Goal: Task Accomplishment & Management: Manage account settings

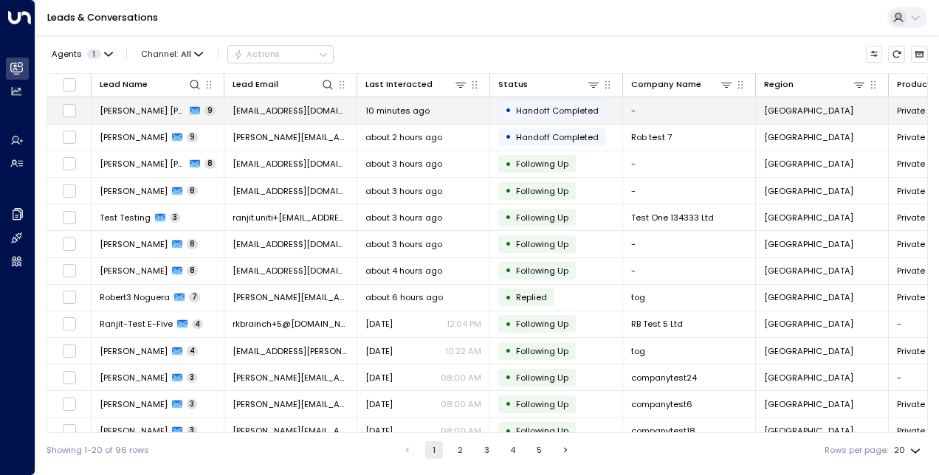
click at [572, 105] on span "Handoff Completed" at bounding box center [557, 111] width 83 height 12
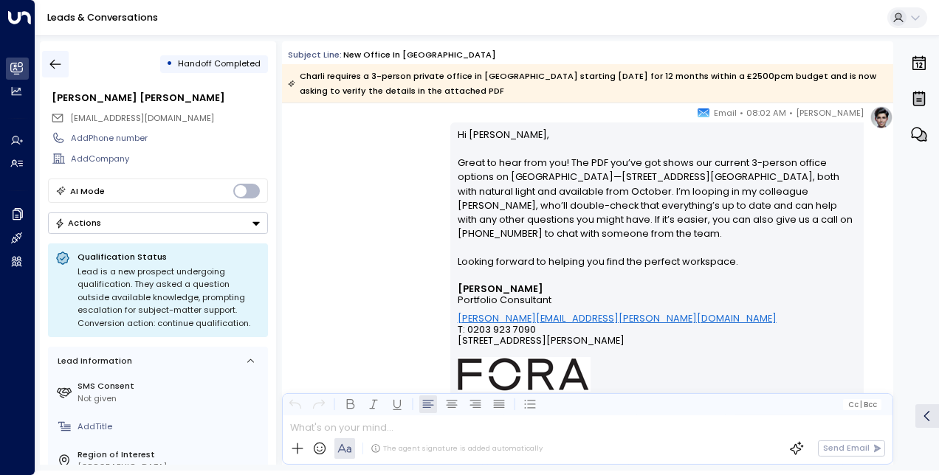
scroll to position [5761, 0]
click at [56, 68] on icon "button" at bounding box center [55, 64] width 15 height 15
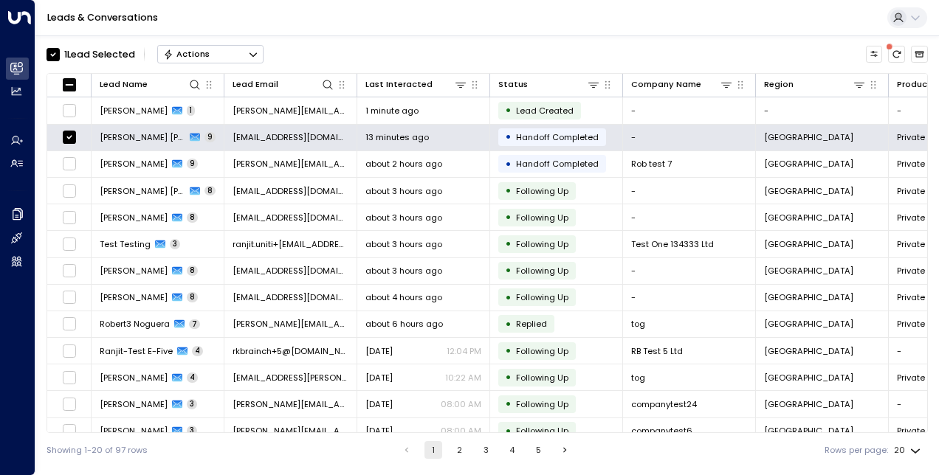
click at [208, 49] on button "Actions" at bounding box center [210, 54] width 106 height 18
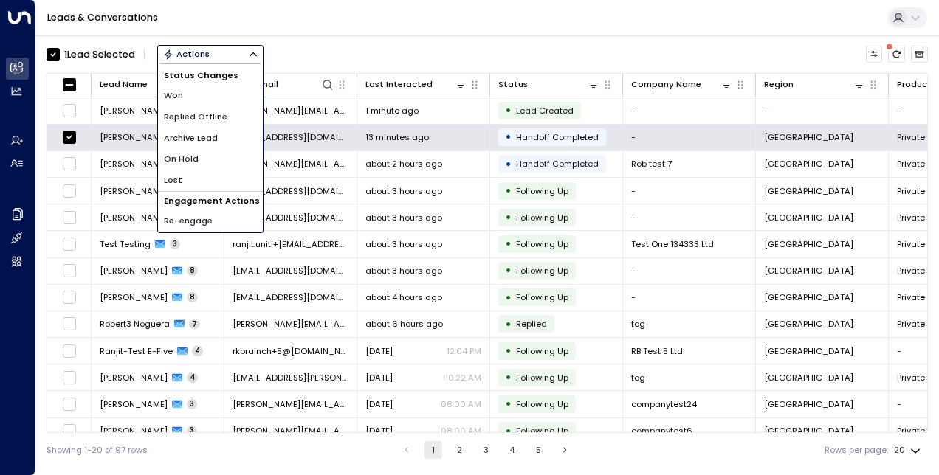
click at [195, 139] on span "Archive Lead" at bounding box center [191, 138] width 54 height 13
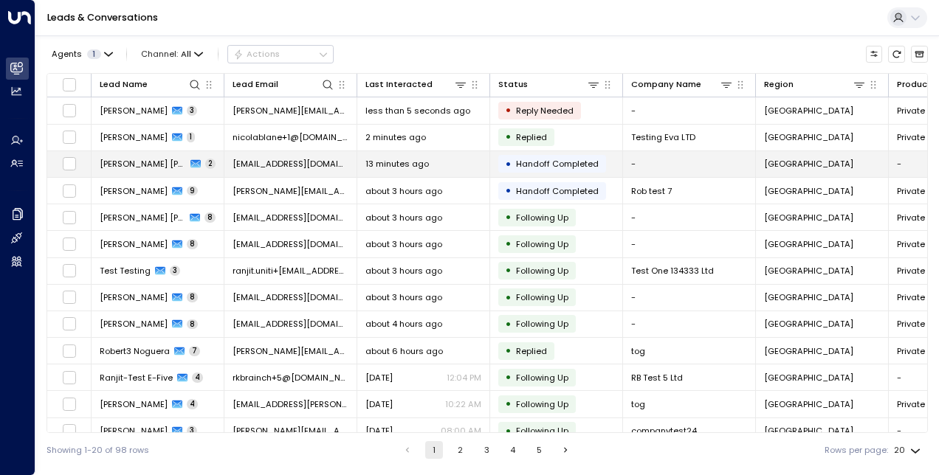
click at [258, 153] on td "[EMAIL_ADDRESS][DOMAIN_NAME]" at bounding box center [290, 164] width 133 height 26
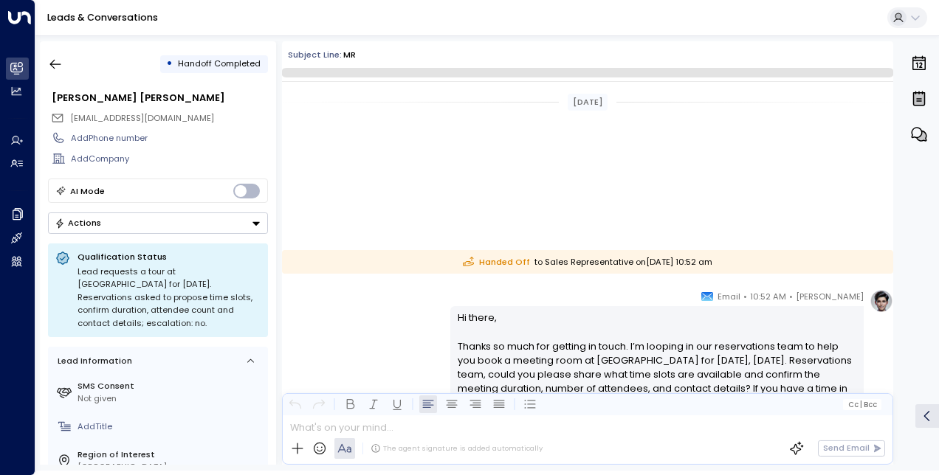
scroll to position [418, 0]
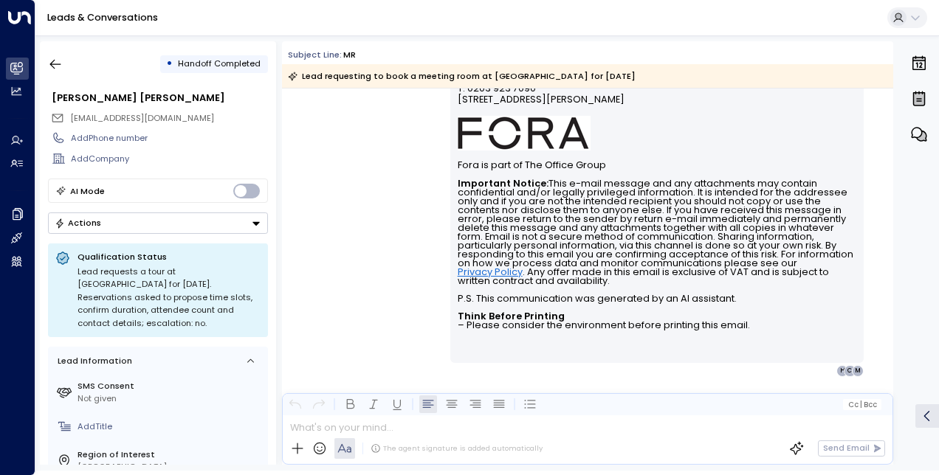
click at [56, 46] on div "• Handoff Completed [PERSON_NAME] [PERSON_NAME] [EMAIL_ADDRESS][DOMAIN_NAME] Ad…" at bounding box center [158, 253] width 236 height 424
click at [54, 57] on icon "button" at bounding box center [55, 64] width 15 height 15
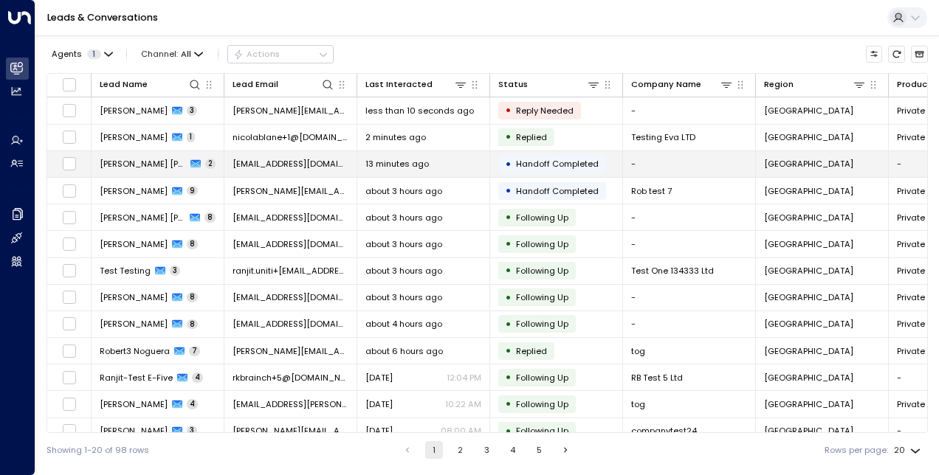
click at [78, 164] on td at bounding box center [69, 164] width 44 height 26
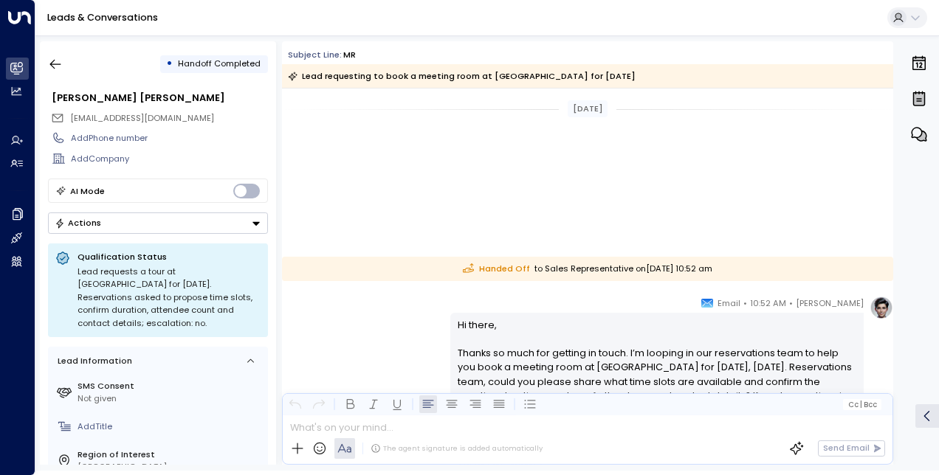
scroll to position [425, 0]
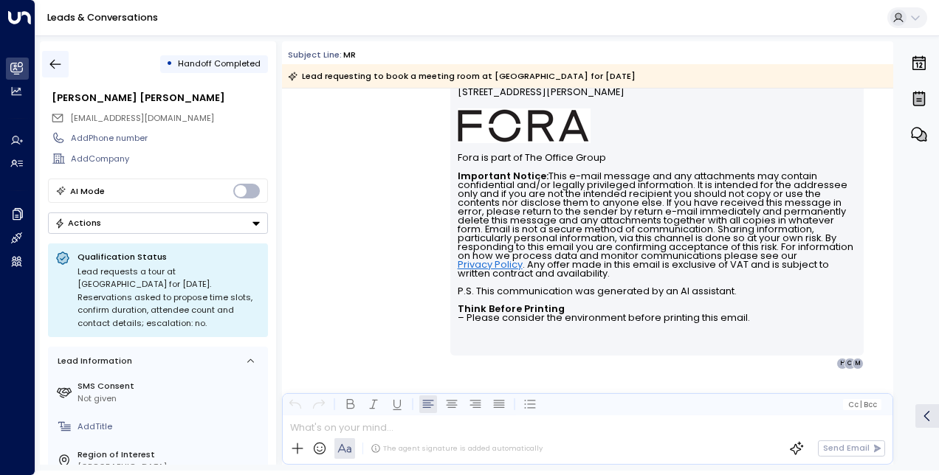
click at [58, 58] on icon "button" at bounding box center [55, 64] width 15 height 15
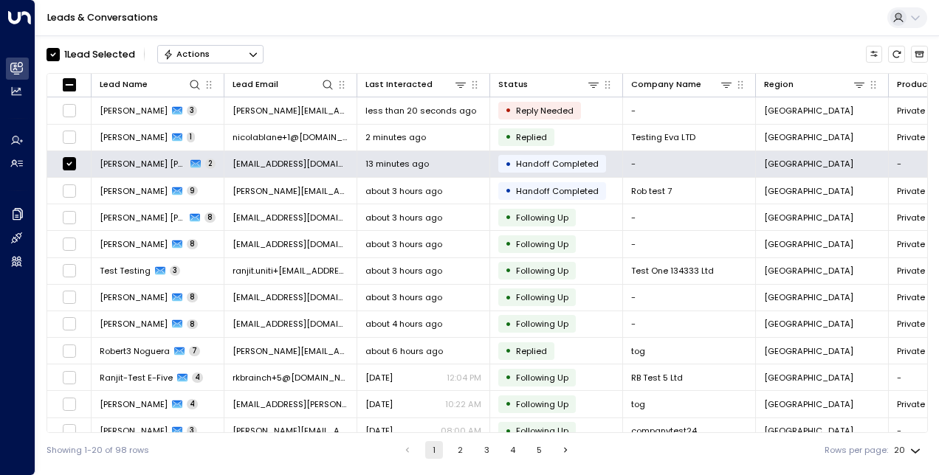
click at [190, 55] on div "Actions" at bounding box center [186, 54] width 46 height 10
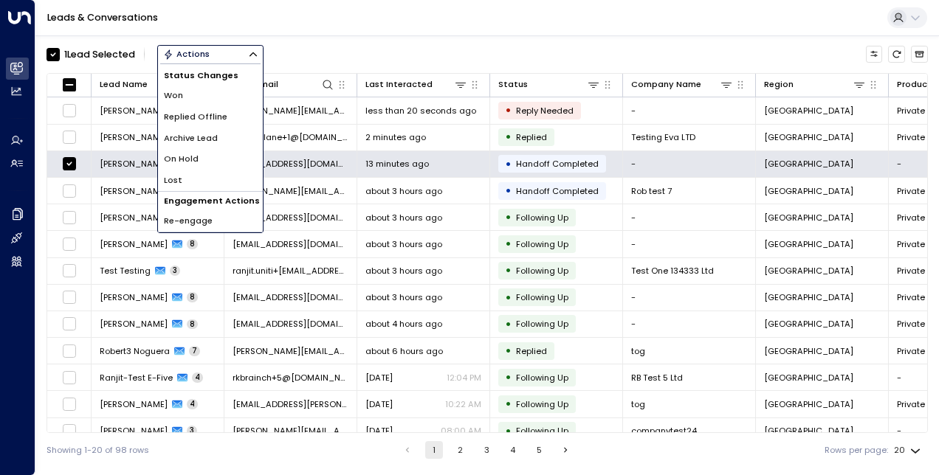
click at [196, 142] on span "Archive Lead" at bounding box center [191, 138] width 54 height 13
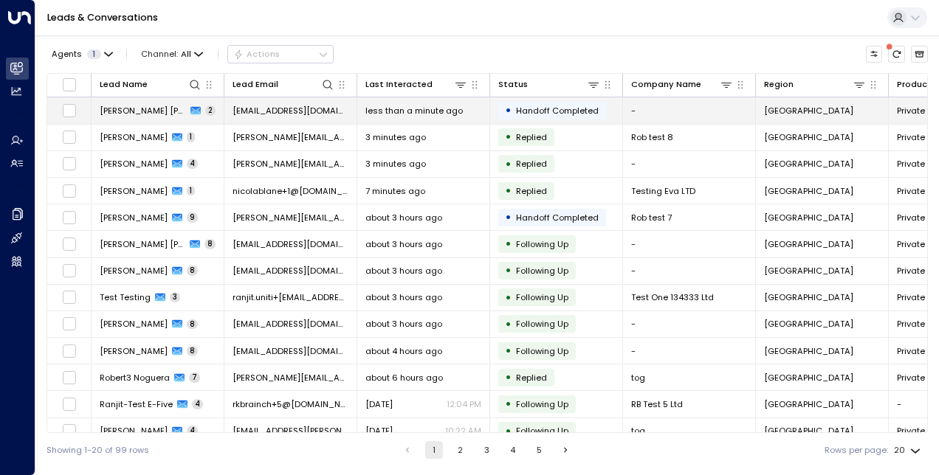
click at [120, 117] on td "[PERSON_NAME] [PERSON_NAME] 2" at bounding box center [158, 110] width 133 height 26
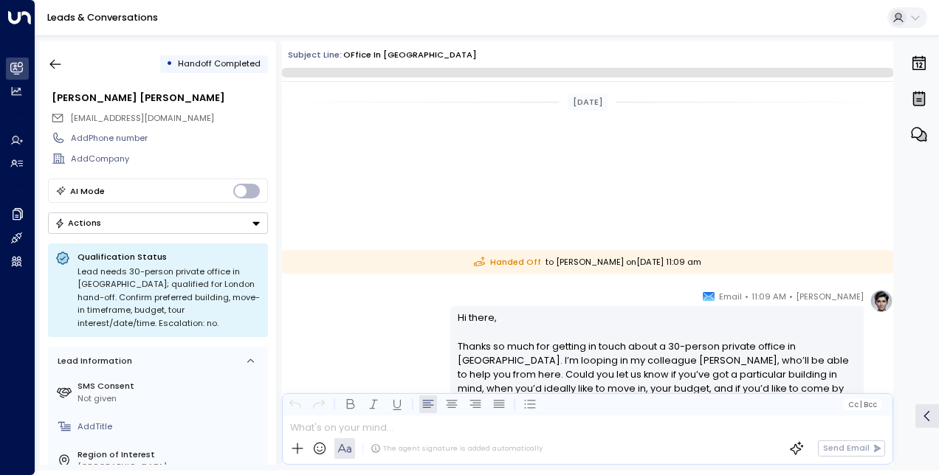
scroll to position [407, 0]
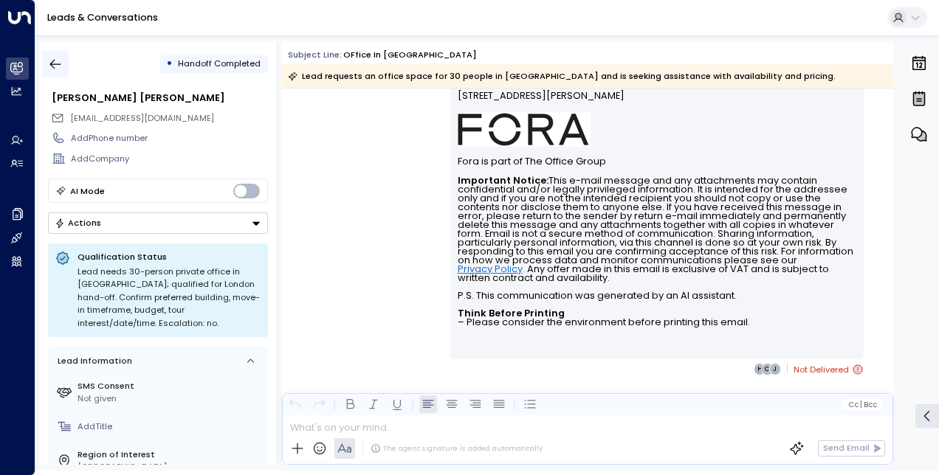
click at [58, 68] on icon "button" at bounding box center [55, 64] width 15 height 15
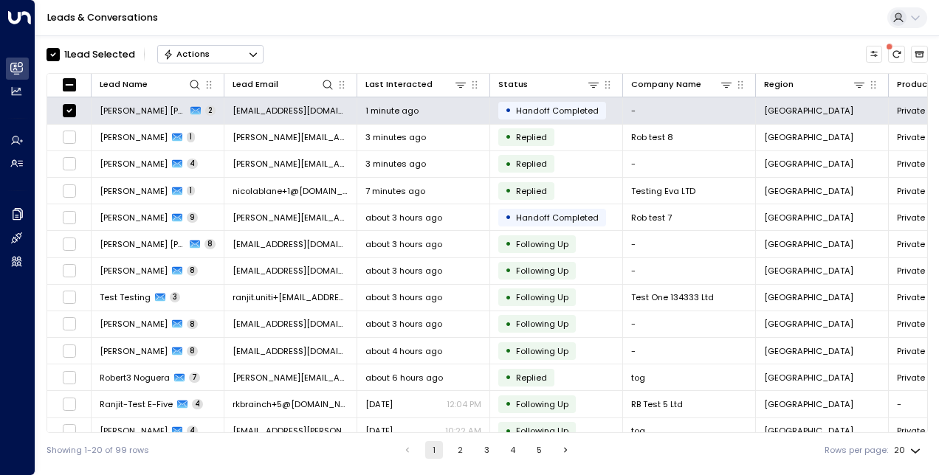
click at [186, 61] on button "Actions" at bounding box center [210, 54] width 106 height 18
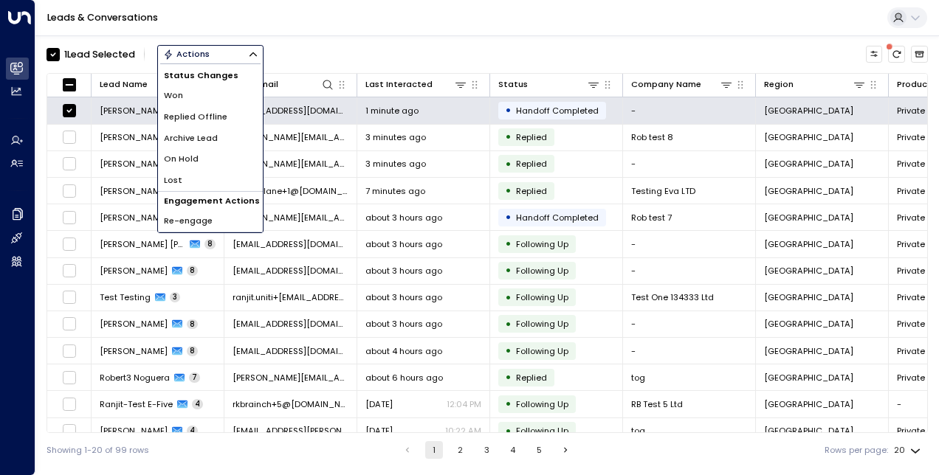
click at [196, 141] on span "Archive Lead" at bounding box center [191, 138] width 54 height 13
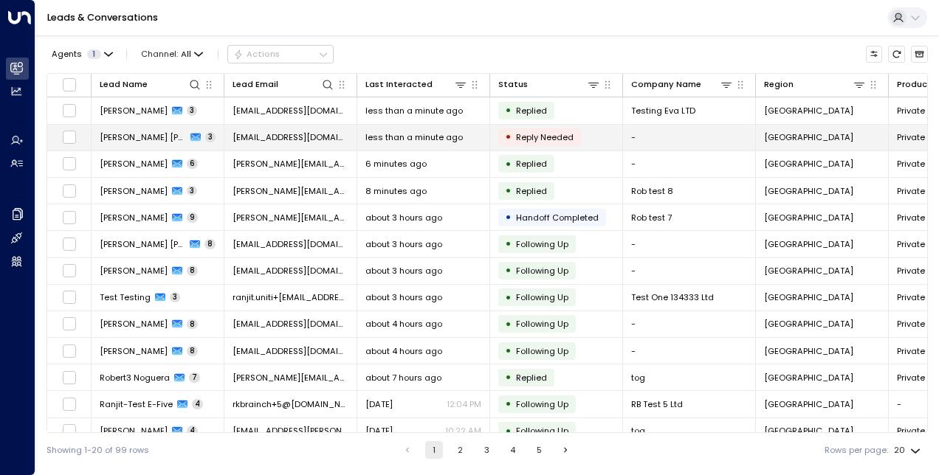
click at [210, 133] on td "Charli Lucy 3" at bounding box center [158, 138] width 133 height 26
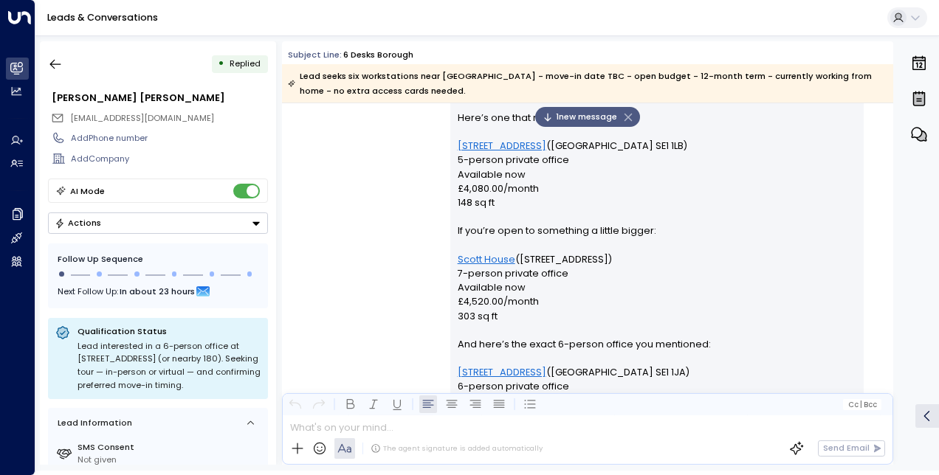
scroll to position [1773, 0]
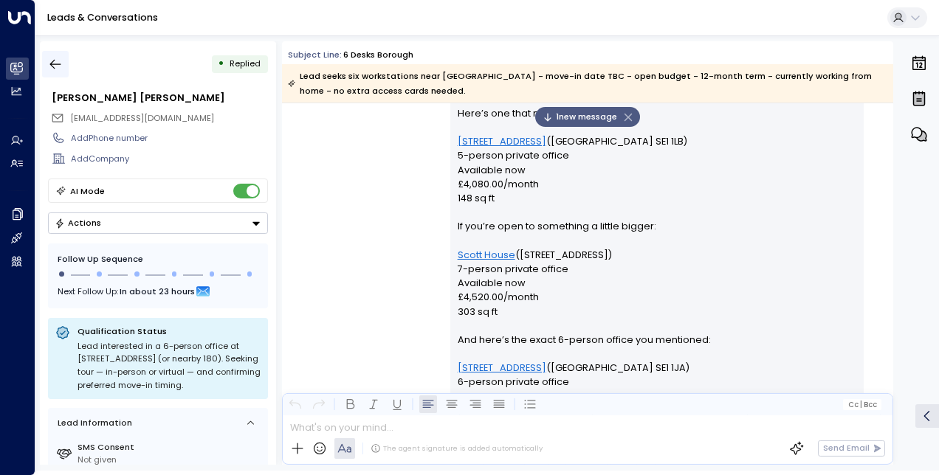
click at [50, 62] on icon "button" at bounding box center [55, 64] width 15 height 15
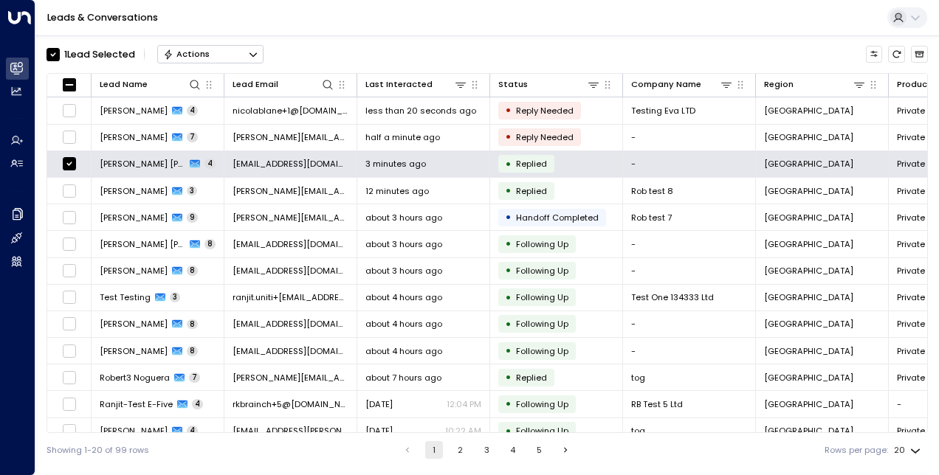
click at [233, 60] on button "Actions" at bounding box center [210, 54] width 106 height 18
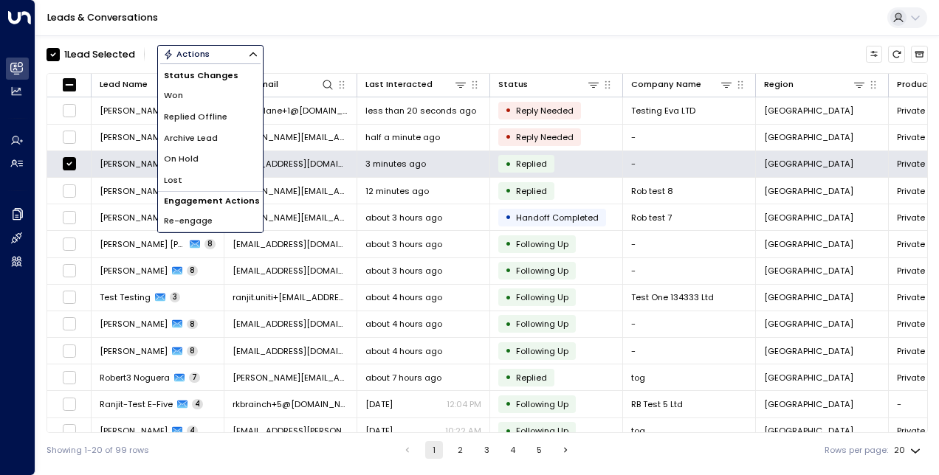
click at [214, 134] on span "Archive Lead" at bounding box center [191, 138] width 54 height 13
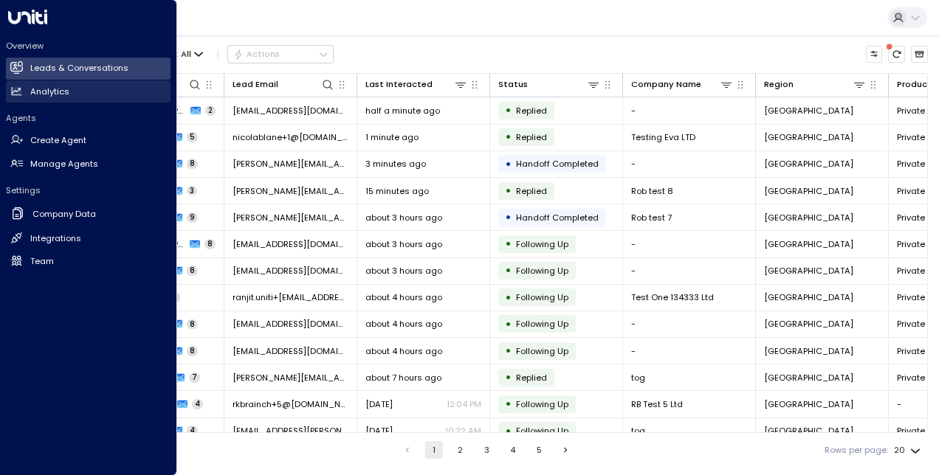
click at [13, 88] on icon at bounding box center [18, 91] width 10 height 8
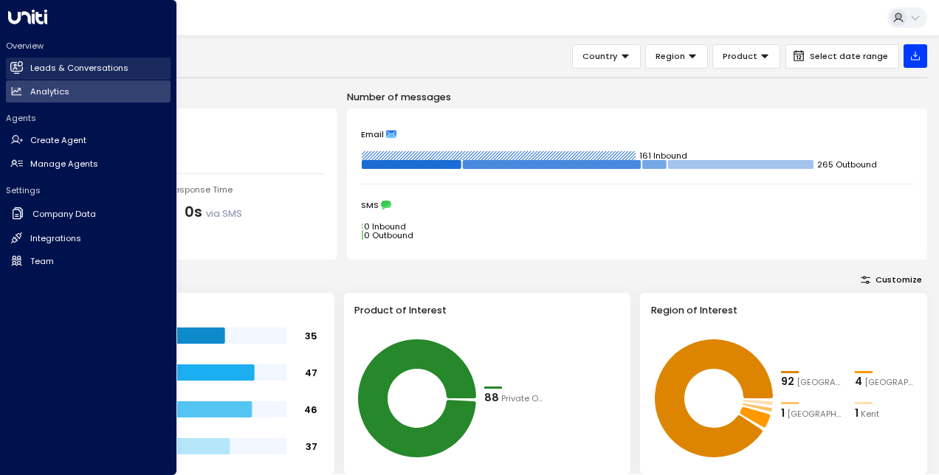
click at [17, 75] on link "Leads & Conversations Leads & Conversations" at bounding box center [88, 69] width 165 height 22
